Goal: Task Accomplishment & Management: Manage account settings

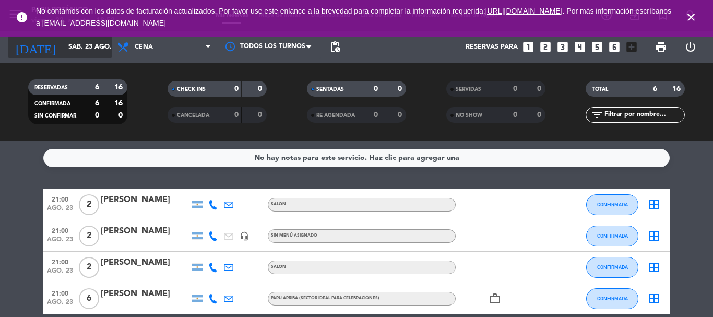
click at [74, 46] on input "sáb. 23 ago." at bounding box center [107, 47] width 88 height 18
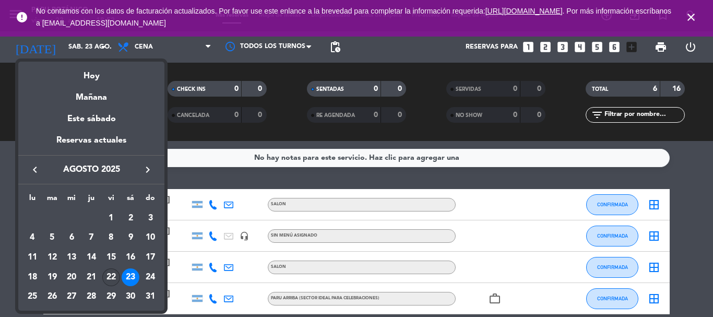
click at [116, 270] on div "22" at bounding box center [111, 277] width 18 height 18
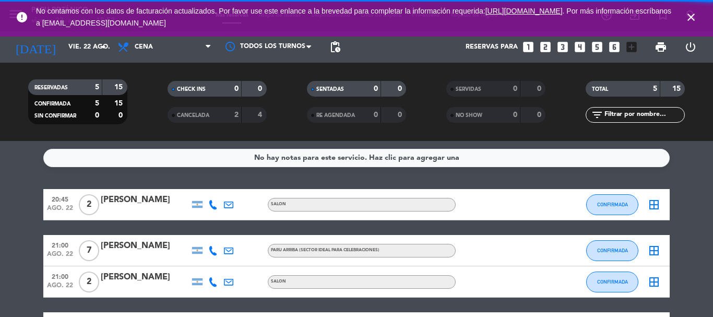
click at [116, 172] on div "No hay notas para este servicio. Haz clic para agregar una 20:45 [DATE] 2 [PERS…" at bounding box center [356, 229] width 713 height 176
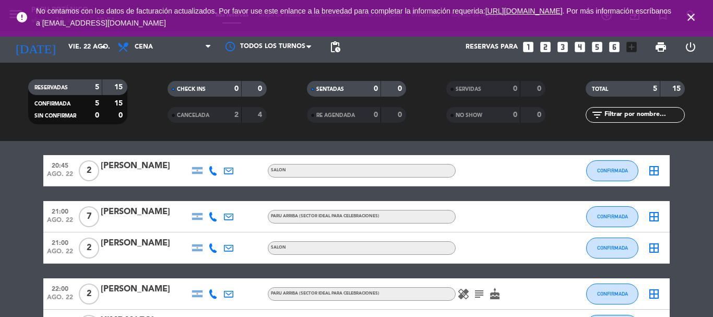
scroll to position [52, 0]
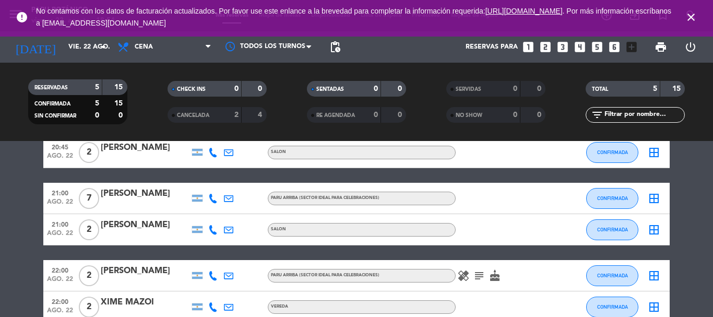
click at [17, 163] on bookings-row "20:45 ago. 22 2 Paula Maciel SALON CONFIRMADA border_all 21:00 ago. 22 7 Leslie…" at bounding box center [356, 230] width 713 height 186
click at [210, 152] on icon at bounding box center [212, 152] width 9 height 9
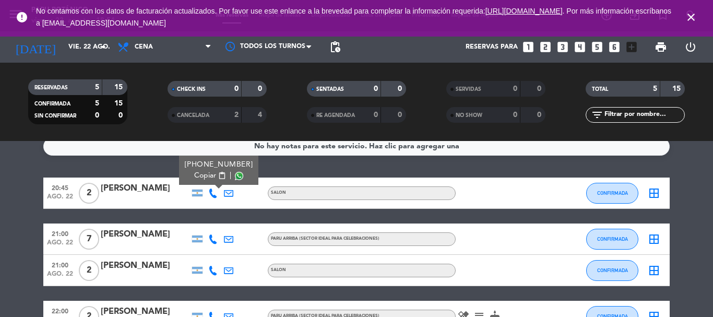
scroll to position [0, 0]
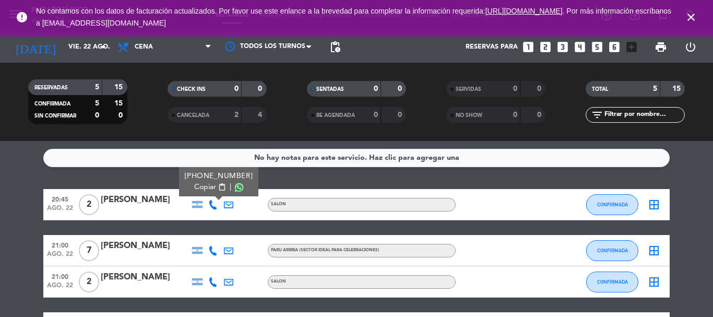
click at [155, 180] on div "No hay notas para este servicio. Haz clic para agregar una 20:45 ago. 22 2 Paul…" at bounding box center [356, 229] width 713 height 176
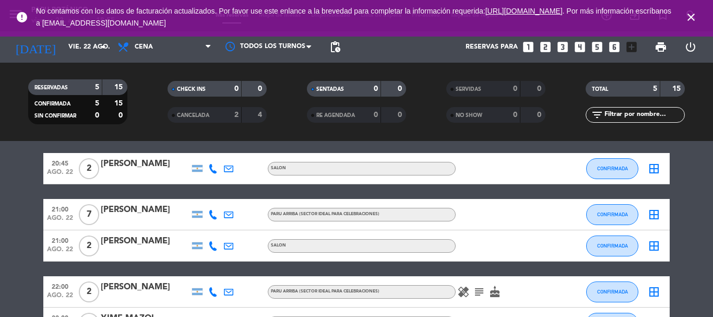
scroll to position [52, 0]
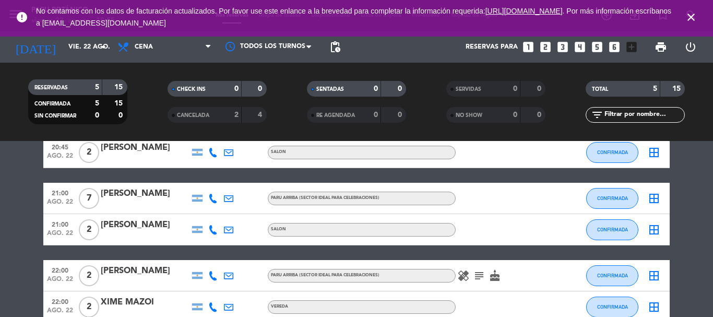
click at [211, 199] on icon at bounding box center [212, 198] width 9 height 9
click at [160, 171] on div "20:45 ago. 22 2 Paula Maciel SALON CONFIRMADA border_all 21:00 ago. 22 7 Leslie…" at bounding box center [356, 230] width 626 height 186
click at [211, 228] on icon at bounding box center [212, 229] width 9 height 9
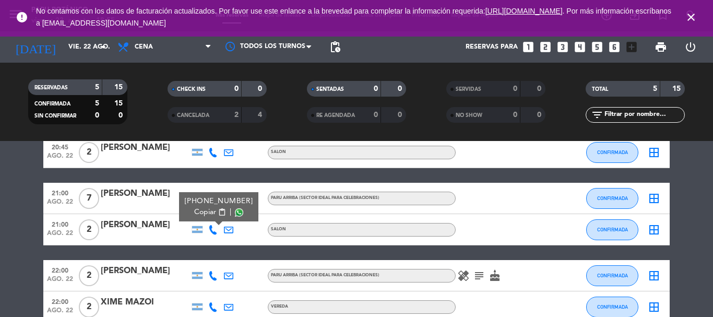
click at [19, 242] on bookings-row "20:45 ago. 22 2 Paula Maciel SALON CONFIRMADA border_all 21:00 ago. 22 7 Leslie…" at bounding box center [356, 230] width 713 height 186
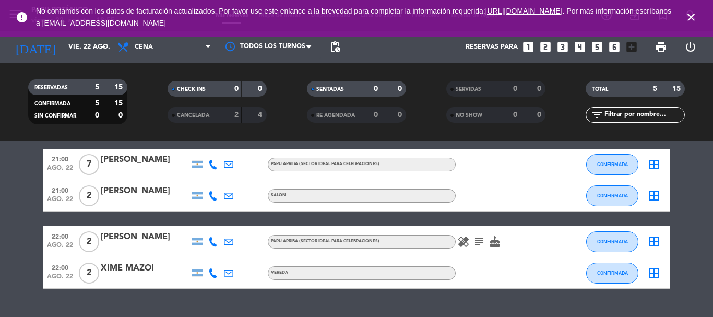
scroll to position [104, 0]
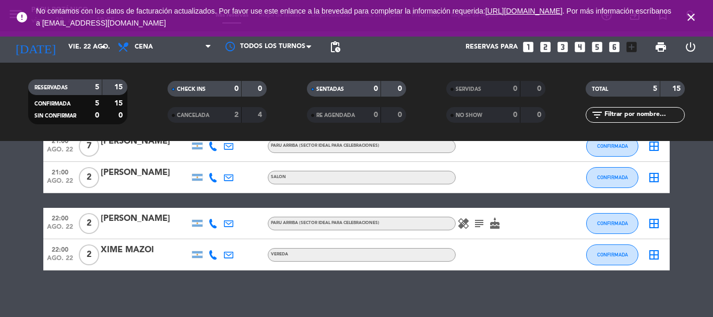
click at [212, 252] on icon at bounding box center [212, 254] width 9 height 9
click at [9, 197] on bookings-row "20:45 ago. 22 2 Paula Maciel SALON CONFIRMADA border_all 21:00 ago. 22 7 Leslie…" at bounding box center [356, 178] width 713 height 186
click at [478, 221] on icon "subject" at bounding box center [479, 223] width 13 height 13
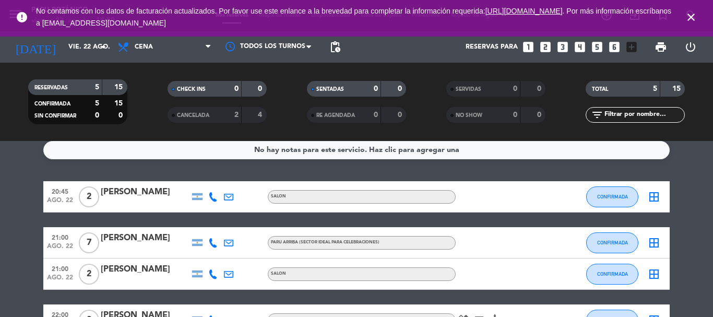
scroll to position [0, 0]
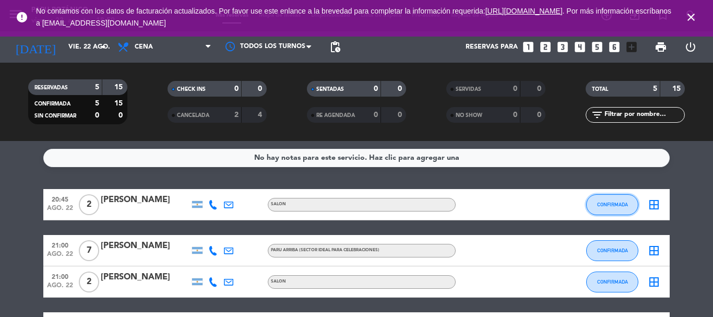
click at [621, 201] on button "CONFIRMADA" at bounding box center [612, 204] width 52 height 21
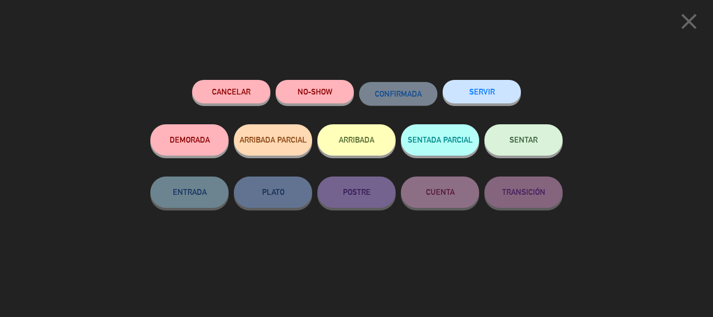
click at [221, 97] on button "Cancelar" at bounding box center [231, 91] width 78 height 23
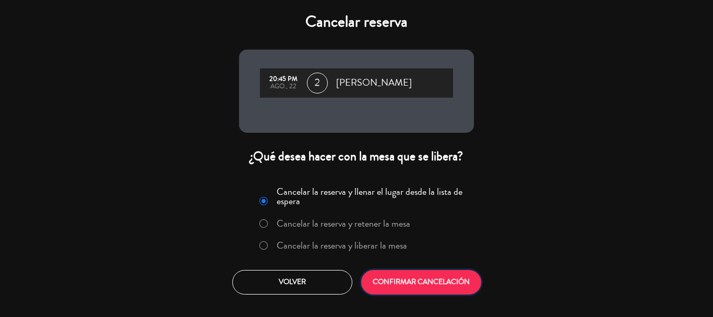
click at [440, 277] on button "CONFIRMAR CANCELACIÓN" at bounding box center [421, 282] width 120 height 25
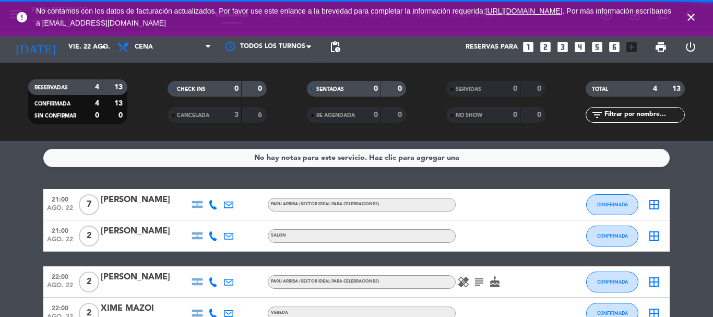
scroll to position [52, 0]
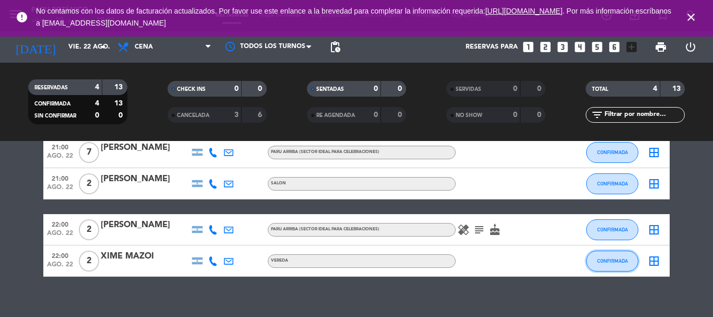
click at [615, 266] on button "CONFIRMADA" at bounding box center [612, 260] width 52 height 21
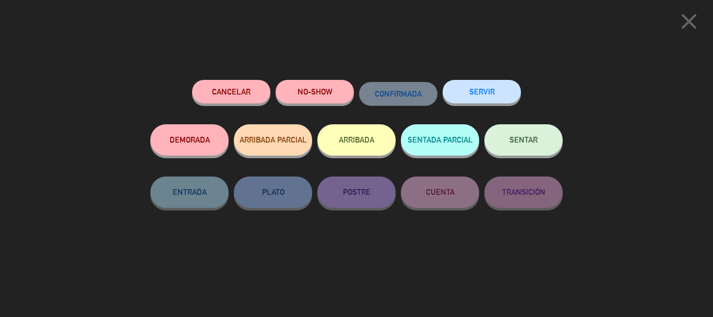
click at [241, 92] on button "Cancelar" at bounding box center [231, 91] width 78 height 23
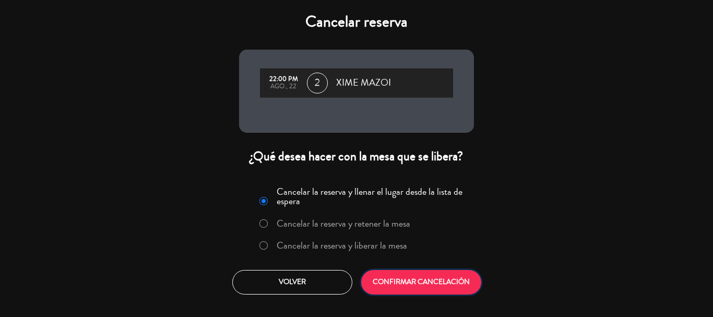
click at [440, 270] on button "CONFIRMAR CANCELACIÓN" at bounding box center [421, 282] width 120 height 25
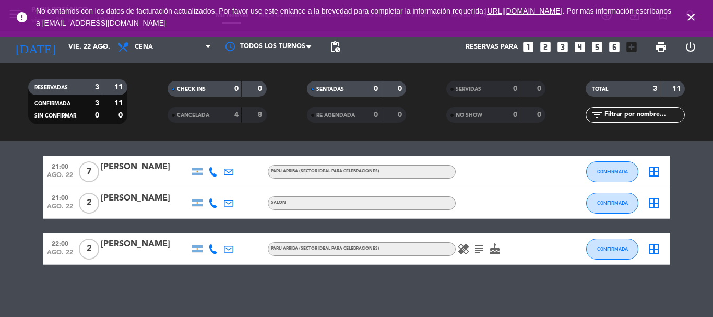
scroll to position [0, 0]
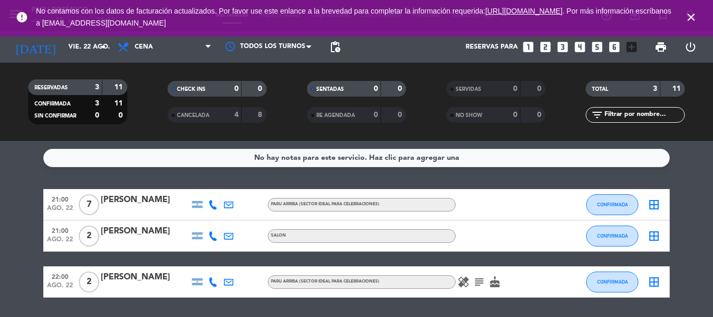
click at [55, 34] on span "No contamos con los datos de facturación actualizados. Por favor use este enlan…" at bounding box center [356, 17] width 641 height 34
click at [63, 45] on input "vie. 22 ago." at bounding box center [107, 47] width 88 height 18
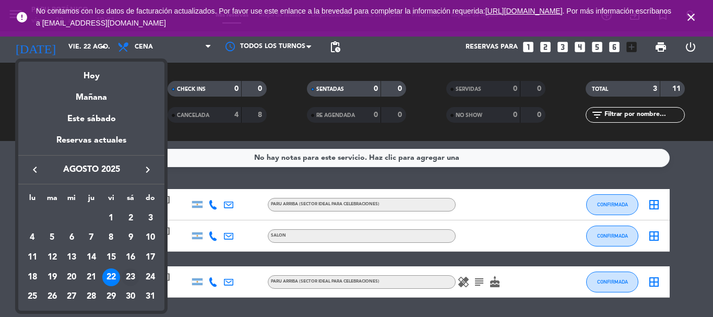
click at [130, 276] on div "23" at bounding box center [131, 277] width 18 height 18
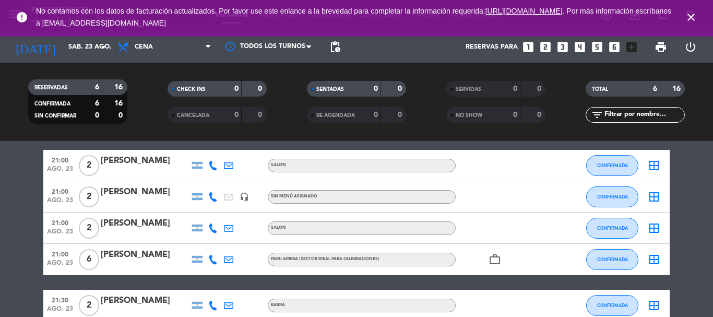
scroll to position [37, 0]
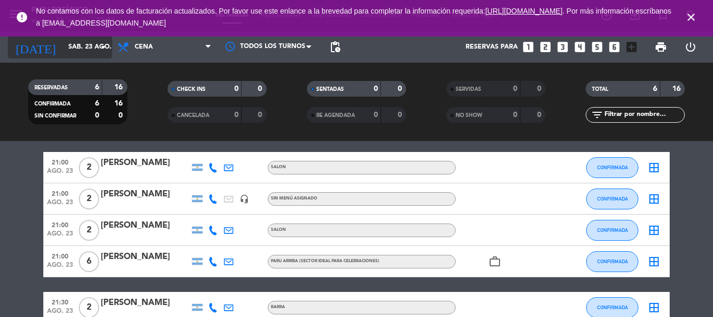
click at [77, 51] on input "sáb. 23 ago." at bounding box center [107, 47] width 88 height 18
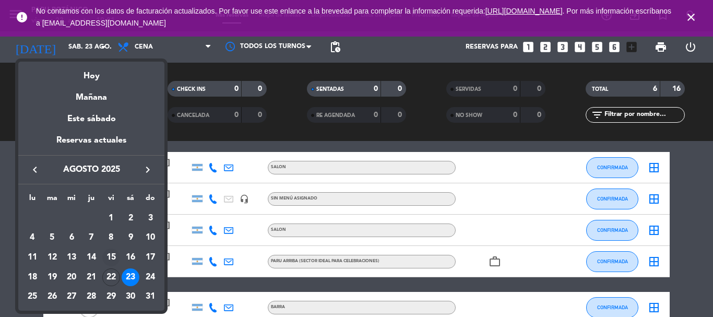
click at [116, 264] on div "15" at bounding box center [111, 257] width 18 height 18
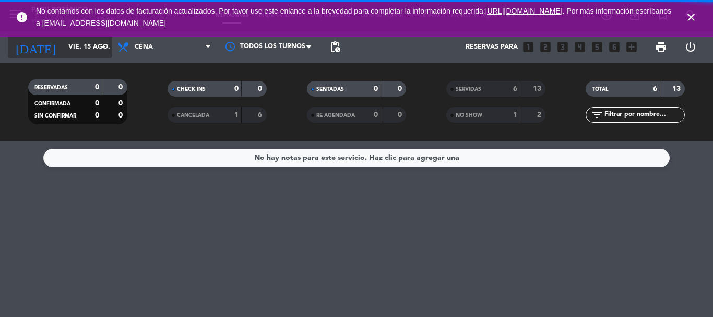
scroll to position [0, 0]
click at [82, 50] on input "vie. 15 ago." at bounding box center [107, 47] width 88 height 18
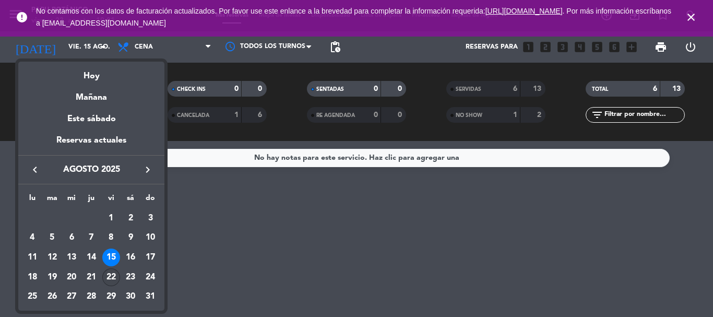
click at [112, 283] on div "22" at bounding box center [111, 277] width 18 height 18
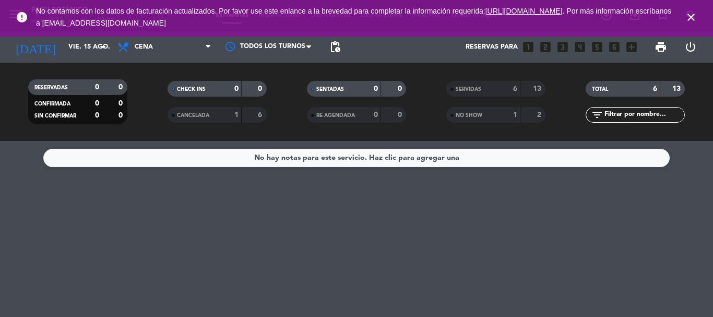
type input "vie. 22 ago."
